Goal: Information Seeking & Learning: Learn about a topic

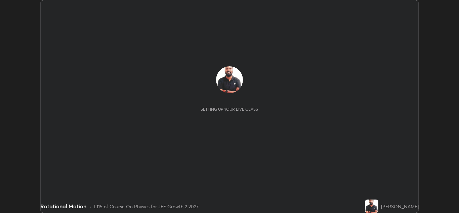
scroll to position [213, 459]
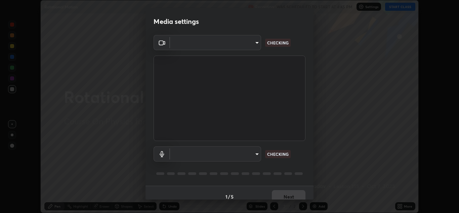
type input "ffb915138f5094fbba49c7dcbdc0b3377f3315ea980a35094b33733fc21d282d"
type input "communications"
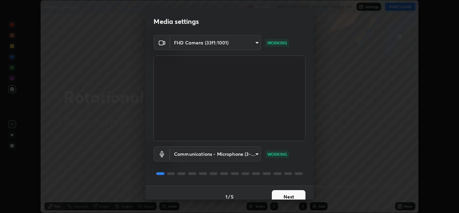
scroll to position [8, 0]
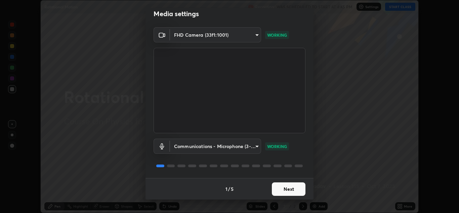
click at [292, 190] on button "Next" at bounding box center [289, 188] width 34 height 13
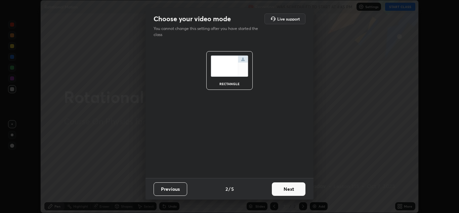
click at [293, 191] on button "Next" at bounding box center [289, 188] width 34 height 13
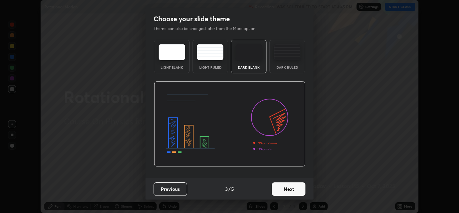
click at [292, 190] on button "Next" at bounding box center [289, 188] width 34 height 13
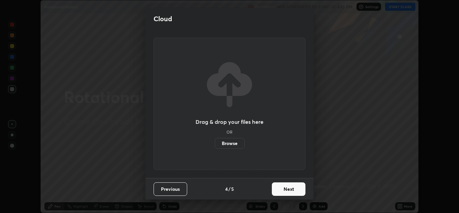
click at [293, 188] on button "Next" at bounding box center [289, 188] width 34 height 13
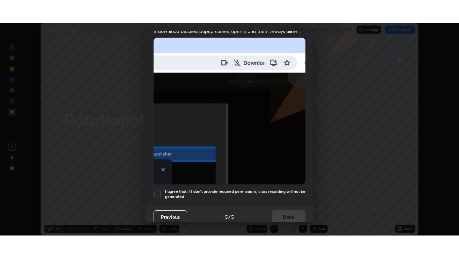
scroll to position [145, 0]
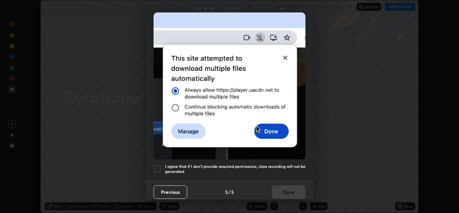
click at [158, 165] on div at bounding box center [158, 169] width 8 height 8
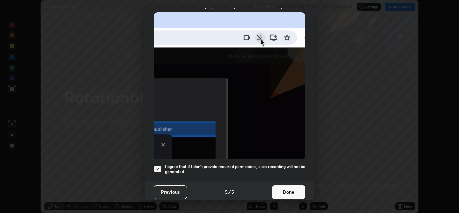
click at [291, 188] on button "Done" at bounding box center [289, 191] width 34 height 13
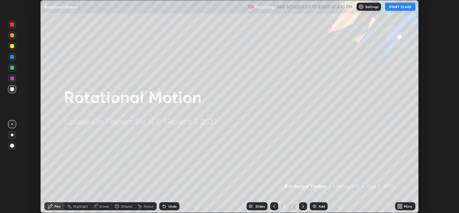
click at [400, 8] on button "START CLASS" at bounding box center [400, 7] width 30 height 8
click at [401, 207] on icon at bounding box center [401, 207] width 2 height 2
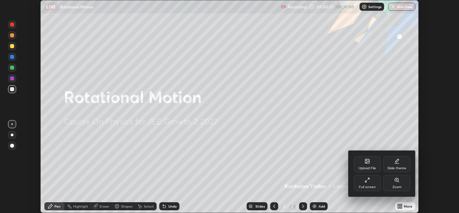
click at [367, 184] on div "Full screen" at bounding box center [367, 183] width 27 height 16
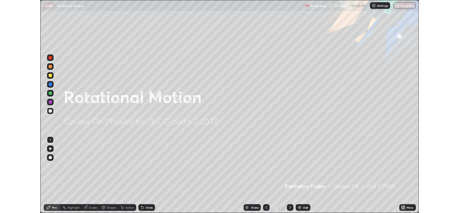
scroll to position [258, 459]
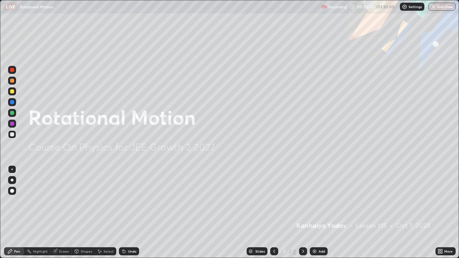
click at [303, 212] on icon at bounding box center [302, 251] width 5 height 5
click at [313, 212] on img at bounding box center [314, 251] width 5 height 5
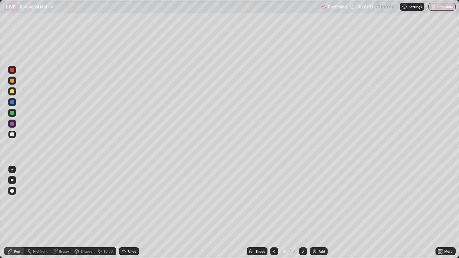
click at [12, 191] on div at bounding box center [12, 191] width 4 height 4
click at [125, 212] on icon at bounding box center [124, 251] width 3 height 3
click at [127, 212] on div "Undo" at bounding box center [129, 251] width 20 height 8
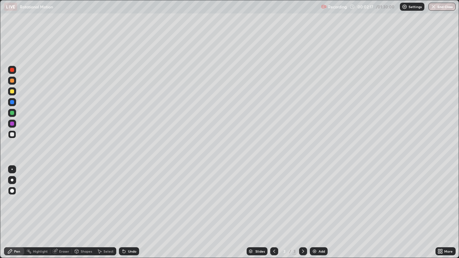
click at [127, 212] on div "Undo" at bounding box center [129, 251] width 20 height 8
click at [126, 212] on div "Undo" at bounding box center [129, 251] width 20 height 8
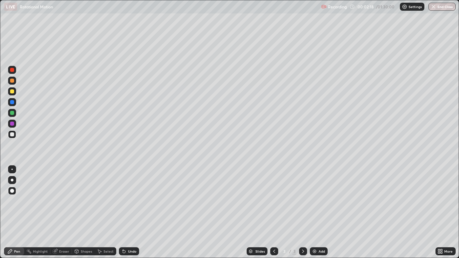
click at [126, 212] on div "Undo" at bounding box center [129, 251] width 20 height 8
click at [127, 212] on div "Undo" at bounding box center [129, 251] width 20 height 8
click at [126, 212] on div "Undo" at bounding box center [129, 251] width 20 height 8
click at [303, 212] on icon at bounding box center [302, 251] width 5 height 5
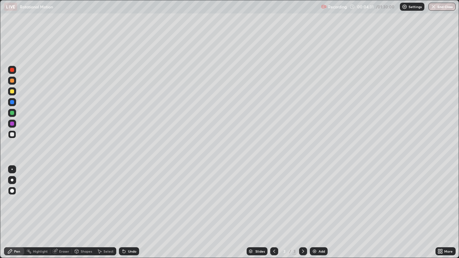
click at [302, 212] on icon at bounding box center [302, 251] width 5 height 5
click at [317, 212] on img at bounding box center [314, 251] width 5 height 5
click at [61, 212] on div "Eraser" at bounding box center [64, 251] width 10 height 3
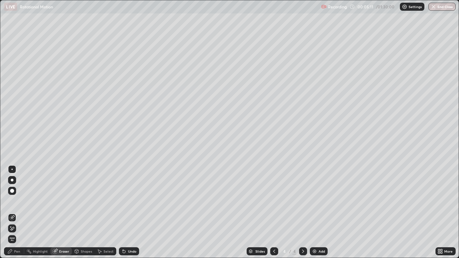
click at [12, 212] on icon at bounding box center [9, 251] width 5 height 5
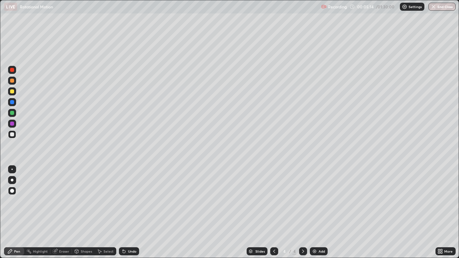
click at [13, 91] on div at bounding box center [12, 91] width 4 height 4
click at [11, 133] on div at bounding box center [12, 134] width 4 height 4
click at [129, 212] on div "Undo" at bounding box center [132, 251] width 8 height 3
click at [274, 212] on icon at bounding box center [274, 251] width 2 height 3
click at [302, 212] on icon at bounding box center [302, 251] width 5 height 5
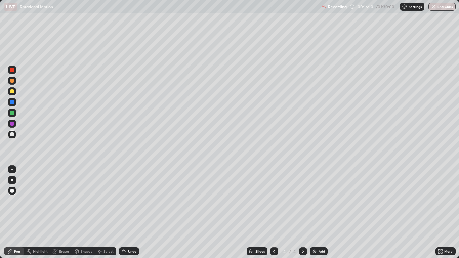
click at [303, 212] on icon at bounding box center [303, 251] width 2 height 3
click at [302, 212] on icon at bounding box center [302, 251] width 5 height 5
click at [315, 212] on img at bounding box center [314, 251] width 5 height 5
click at [12, 90] on div at bounding box center [12, 91] width 4 height 4
click at [12, 91] on div at bounding box center [12, 91] width 4 height 4
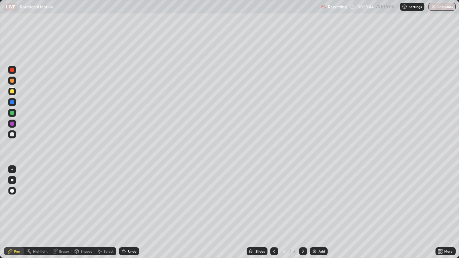
click at [85, 212] on div "Shapes" at bounding box center [86, 251] width 11 height 3
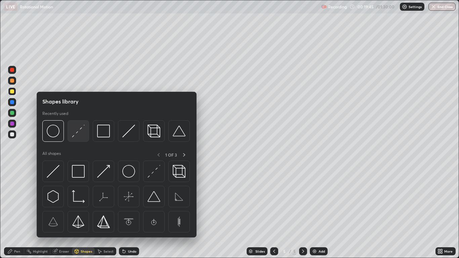
click at [77, 131] on img at bounding box center [78, 131] width 13 height 13
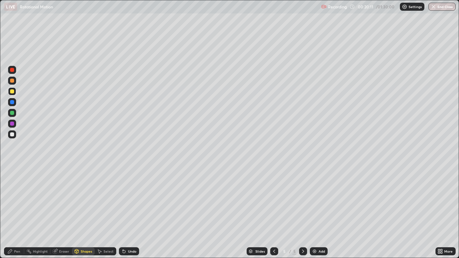
click at [13, 212] on div "Pen" at bounding box center [14, 251] width 20 height 8
click at [15, 113] on div at bounding box center [12, 113] width 8 height 8
click at [12, 134] on div at bounding box center [12, 134] width 4 height 4
click at [304, 212] on icon at bounding box center [302, 251] width 5 height 5
click at [303, 212] on icon at bounding box center [302, 251] width 5 height 5
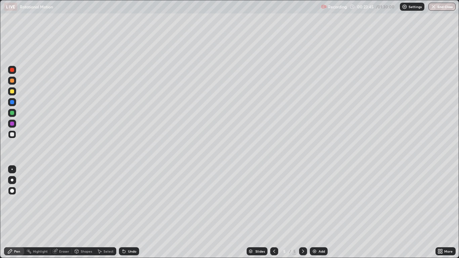
click at [315, 212] on img at bounding box center [314, 251] width 5 height 5
click at [131, 212] on div "Undo" at bounding box center [132, 251] width 8 height 3
click at [82, 212] on div "Shapes" at bounding box center [86, 251] width 11 height 3
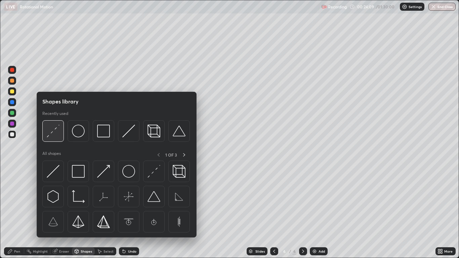
click at [52, 130] on img at bounding box center [53, 131] width 13 height 13
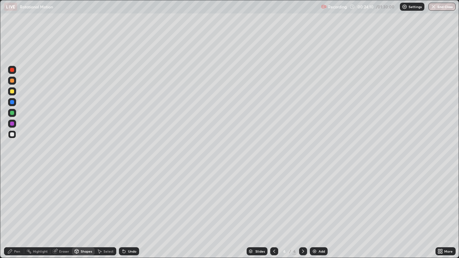
click at [13, 92] on div at bounding box center [12, 91] width 4 height 4
click at [11, 133] on div at bounding box center [12, 134] width 4 height 4
click at [16, 212] on div "Pen" at bounding box center [17, 251] width 6 height 3
click at [127, 212] on div "Undo" at bounding box center [129, 251] width 20 height 8
click at [58, 212] on div "Eraser" at bounding box center [61, 251] width 22 height 8
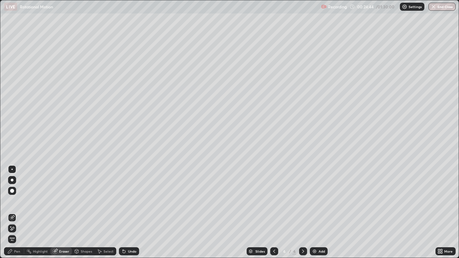
click at [13, 212] on div "Pen" at bounding box center [14, 251] width 20 height 8
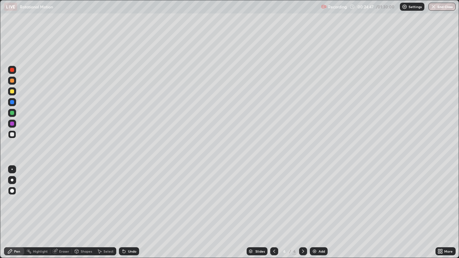
click at [126, 212] on div "Undo" at bounding box center [129, 251] width 20 height 8
click at [66, 212] on div "Eraser" at bounding box center [64, 251] width 10 height 3
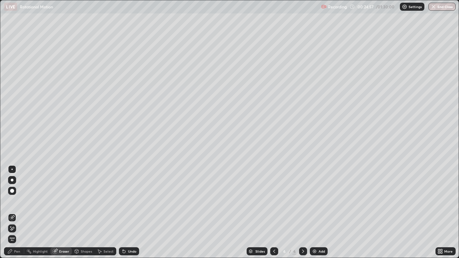
click at [17, 212] on div "Pen" at bounding box center [17, 251] width 6 height 3
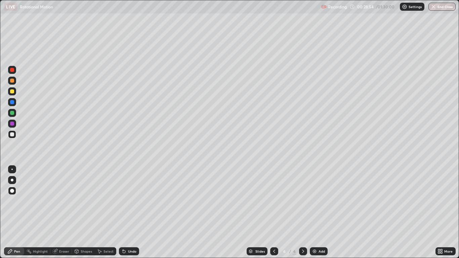
click at [303, 212] on icon at bounding box center [302, 251] width 5 height 5
click at [313, 212] on img at bounding box center [314, 251] width 5 height 5
click at [87, 212] on div "Shapes" at bounding box center [86, 251] width 11 height 3
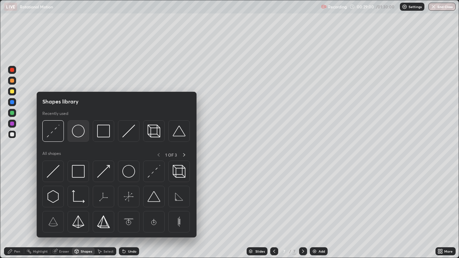
click at [79, 133] on img at bounding box center [78, 131] width 13 height 13
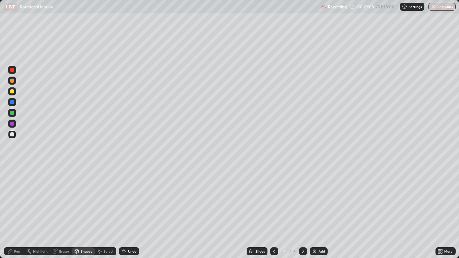
click at [14, 212] on div "Pen" at bounding box center [14, 251] width 20 height 8
click at [129, 212] on div "Undo" at bounding box center [129, 251] width 20 height 8
click at [130, 212] on div "Undo" at bounding box center [129, 251] width 20 height 8
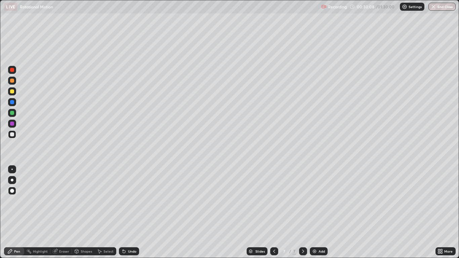
click at [132, 212] on div "Undo" at bounding box center [132, 251] width 8 height 3
click at [134, 212] on div "Undo" at bounding box center [132, 251] width 8 height 3
click at [302, 212] on icon at bounding box center [302, 251] width 5 height 5
click at [303, 212] on icon at bounding box center [303, 251] width 2 height 3
click at [315, 212] on img at bounding box center [314, 251] width 5 height 5
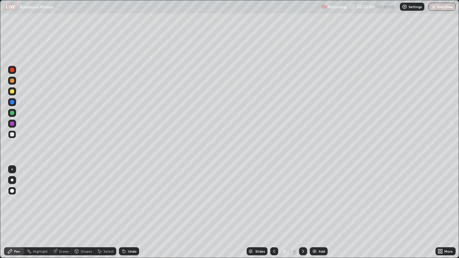
click at [81, 212] on div "Shapes" at bounding box center [86, 251] width 11 height 3
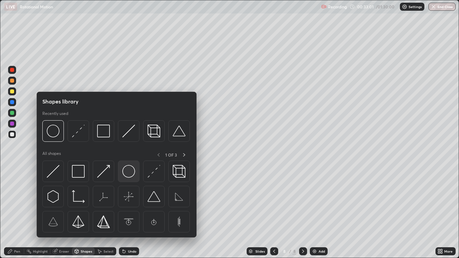
click at [128, 172] on img at bounding box center [128, 171] width 13 height 13
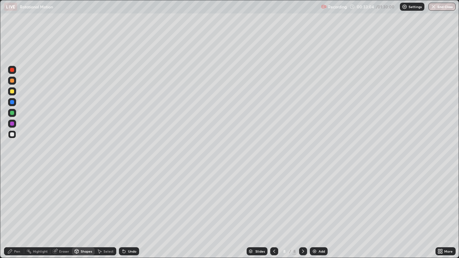
click at [15, 212] on div "Pen" at bounding box center [17, 251] width 6 height 3
click at [81, 212] on div "Shapes" at bounding box center [86, 251] width 11 height 3
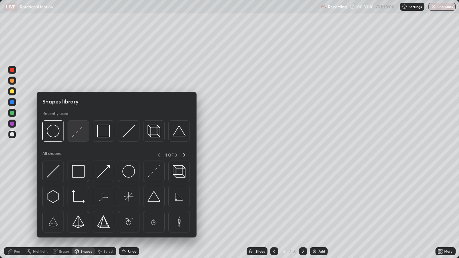
click at [77, 131] on img at bounding box center [78, 131] width 13 height 13
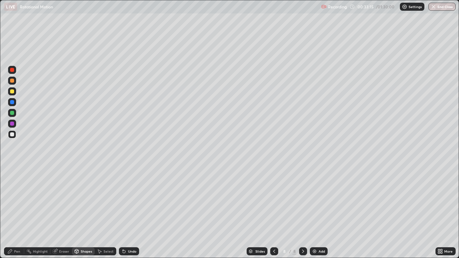
click at [59, 212] on div "Eraser" at bounding box center [64, 251] width 10 height 3
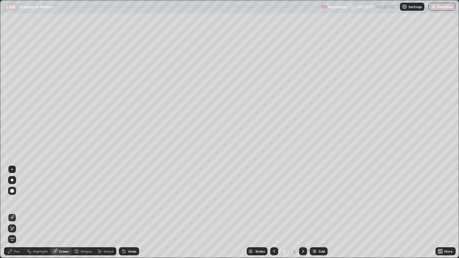
click at [62, 212] on div "Eraser" at bounding box center [64, 251] width 10 height 3
click at [82, 212] on div "Shapes" at bounding box center [86, 251] width 11 height 3
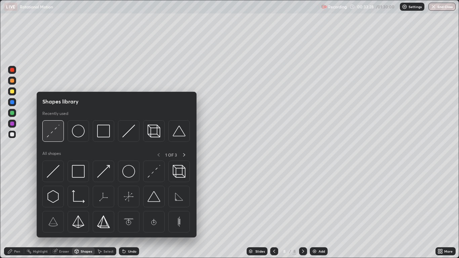
click at [56, 132] on img at bounding box center [53, 131] width 13 height 13
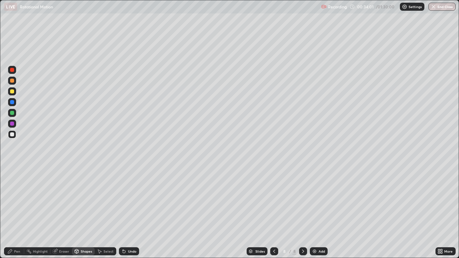
click at [17, 212] on div "Pen" at bounding box center [14, 251] width 20 height 8
click at [60, 212] on div "Eraser" at bounding box center [64, 251] width 10 height 3
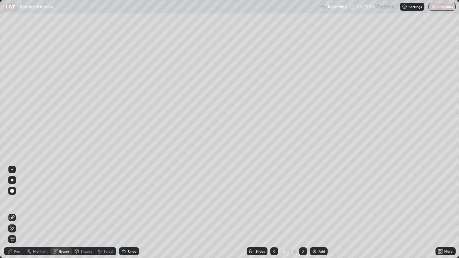
click at [17, 212] on div "Pen" at bounding box center [17, 251] width 6 height 3
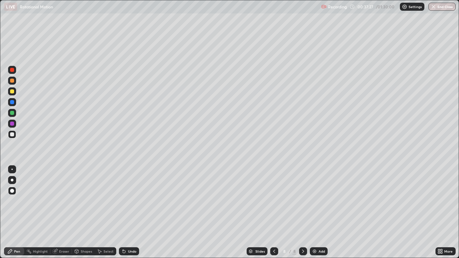
click at [60, 212] on div "Eraser" at bounding box center [64, 251] width 10 height 3
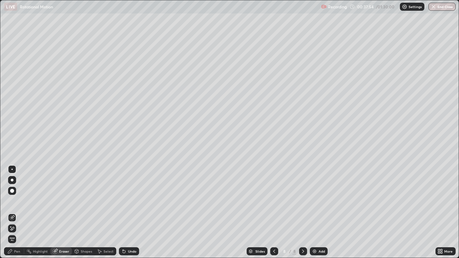
click at [13, 212] on div "Pen" at bounding box center [14, 251] width 20 height 8
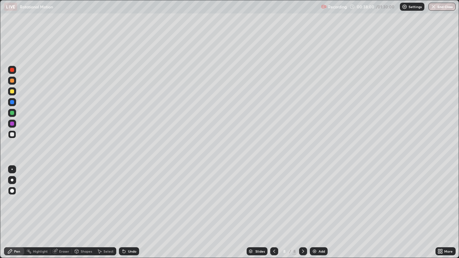
click at [302, 212] on icon at bounding box center [302, 251] width 5 height 5
click at [312, 212] on img at bounding box center [314, 251] width 5 height 5
click at [128, 212] on div "Undo" at bounding box center [132, 251] width 8 height 3
click at [300, 212] on icon at bounding box center [302, 251] width 5 height 5
click at [313, 212] on img at bounding box center [314, 251] width 5 height 5
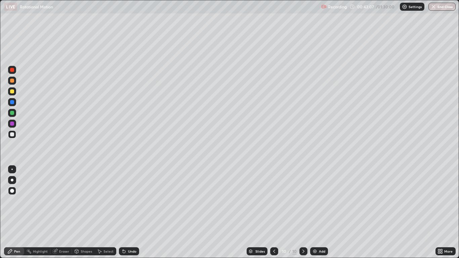
click at [124, 212] on icon at bounding box center [124, 251] width 3 height 3
click at [126, 212] on div "Undo" at bounding box center [129, 251] width 20 height 8
click at [318, 212] on div "Add" at bounding box center [319, 251] width 18 height 8
click at [274, 212] on icon at bounding box center [273, 251] width 5 height 5
click at [64, 212] on div "Eraser" at bounding box center [64, 251] width 10 height 3
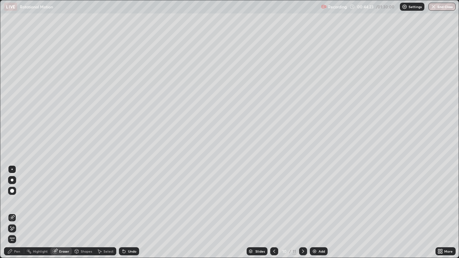
click at [10, 212] on icon at bounding box center [9, 251] width 5 height 5
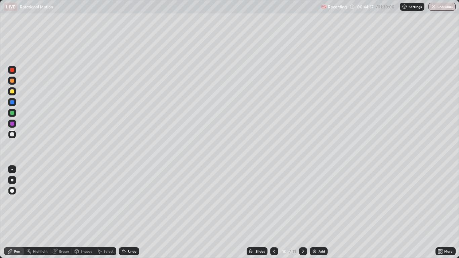
click at [303, 212] on icon at bounding box center [302, 251] width 5 height 5
click at [12, 124] on div at bounding box center [12, 124] width 4 height 4
click at [130, 212] on div "Undo" at bounding box center [132, 251] width 8 height 3
click at [12, 91] on div at bounding box center [12, 91] width 4 height 4
click at [274, 212] on icon at bounding box center [273, 251] width 5 height 5
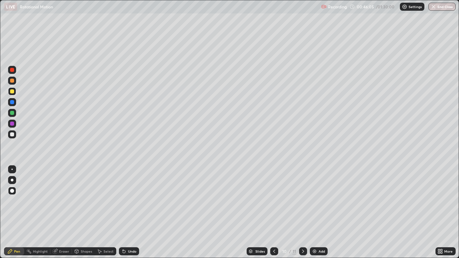
click at [274, 212] on icon at bounding box center [273, 251] width 5 height 5
click at [274, 212] on icon at bounding box center [274, 251] width 2 height 3
click at [303, 212] on icon at bounding box center [302, 251] width 5 height 5
click at [274, 212] on icon at bounding box center [274, 251] width 2 height 3
click at [302, 212] on icon at bounding box center [302, 251] width 5 height 5
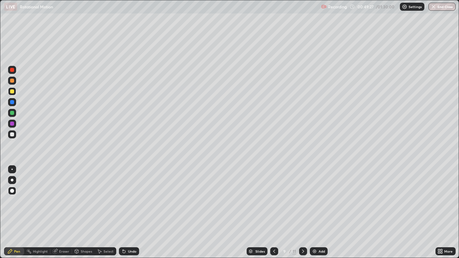
click at [303, 212] on icon at bounding box center [303, 251] width 2 height 3
click at [302, 212] on icon at bounding box center [302, 251] width 5 height 5
click at [302, 212] on icon at bounding box center [303, 251] width 2 height 3
click at [303, 212] on icon at bounding box center [302, 251] width 5 height 5
click at [314, 212] on img at bounding box center [314, 251] width 5 height 5
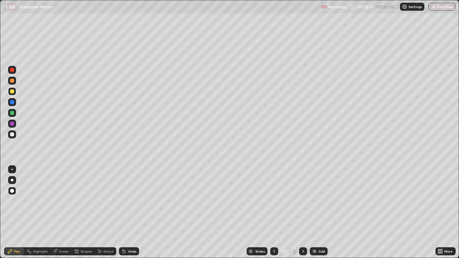
click at [130, 212] on div "Undo" at bounding box center [132, 251] width 8 height 3
click at [12, 135] on div at bounding box center [12, 134] width 4 height 4
click at [303, 212] on icon at bounding box center [302, 251] width 5 height 5
click at [313, 212] on img at bounding box center [314, 251] width 5 height 5
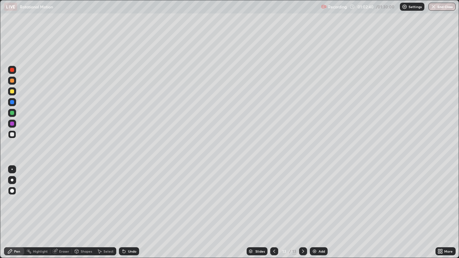
click at [11, 91] on div at bounding box center [12, 91] width 4 height 4
click at [81, 212] on div "Shapes" at bounding box center [86, 251] width 11 height 3
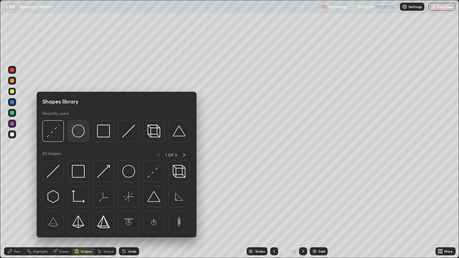
click at [77, 133] on img at bounding box center [78, 131] width 13 height 13
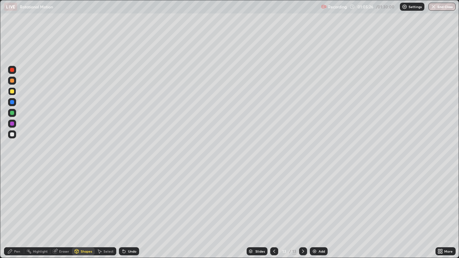
click at [11, 124] on div at bounding box center [12, 124] width 4 height 4
click at [81, 212] on div "Shapes" at bounding box center [86, 251] width 11 height 3
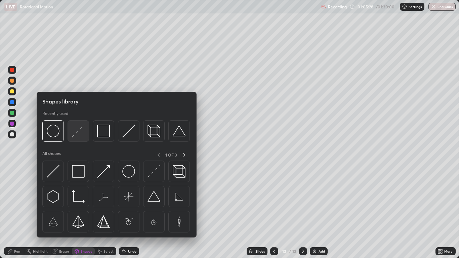
click at [76, 131] on img at bounding box center [78, 131] width 13 height 13
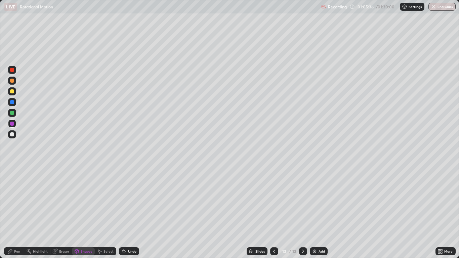
click at [11, 135] on div at bounding box center [12, 134] width 4 height 4
click at [14, 212] on div "Pen" at bounding box center [14, 251] width 20 height 8
click at [11, 114] on div at bounding box center [12, 113] width 4 height 4
click at [83, 212] on div "Shapes" at bounding box center [86, 251] width 11 height 3
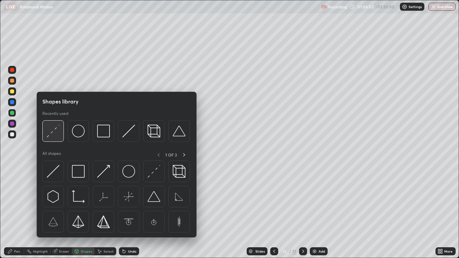
click at [55, 133] on img at bounding box center [53, 131] width 13 height 13
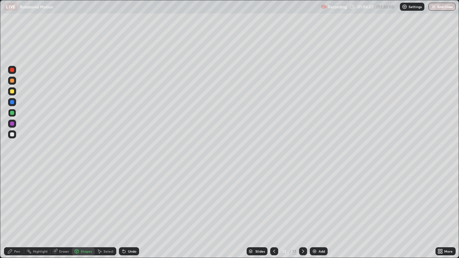
click at [13, 101] on div at bounding box center [12, 102] width 4 height 4
click at [13, 212] on div "Pen" at bounding box center [14, 251] width 20 height 8
click at [123, 212] on icon at bounding box center [123, 250] width 1 height 1
click at [302, 212] on icon at bounding box center [302, 251] width 5 height 5
click at [316, 212] on img at bounding box center [314, 251] width 5 height 5
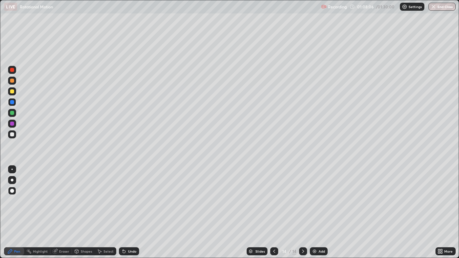
click at [127, 212] on div "Undo" at bounding box center [129, 251] width 20 height 8
click at [13, 137] on div at bounding box center [12, 134] width 8 height 8
click at [275, 212] on icon at bounding box center [273, 251] width 5 height 5
click at [303, 212] on icon at bounding box center [302, 251] width 5 height 5
click at [12, 91] on div at bounding box center [12, 91] width 4 height 4
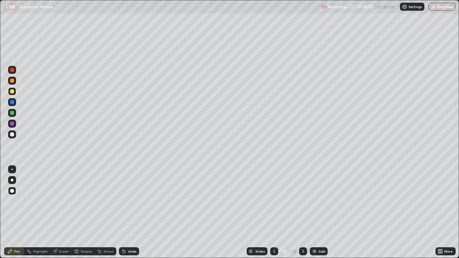
click at [274, 212] on icon at bounding box center [273, 251] width 5 height 5
click at [273, 212] on icon at bounding box center [274, 251] width 2 height 3
click at [274, 212] on icon at bounding box center [273, 251] width 5 height 5
click at [300, 212] on icon at bounding box center [302, 251] width 5 height 5
click at [129, 212] on div "Undo" at bounding box center [132, 251] width 8 height 3
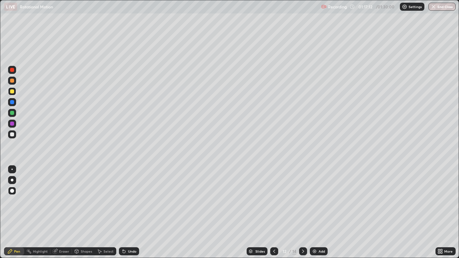
click at [303, 212] on icon at bounding box center [302, 251] width 5 height 5
click at [435, 7] on img "button" at bounding box center [433, 6] width 5 height 5
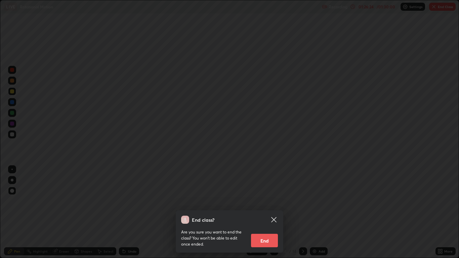
click at [265, 212] on button "End" at bounding box center [264, 240] width 27 height 13
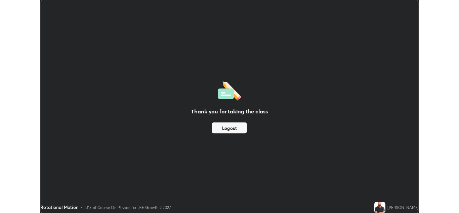
scroll to position [33388, 33142]
